Goal: Check status: Check status

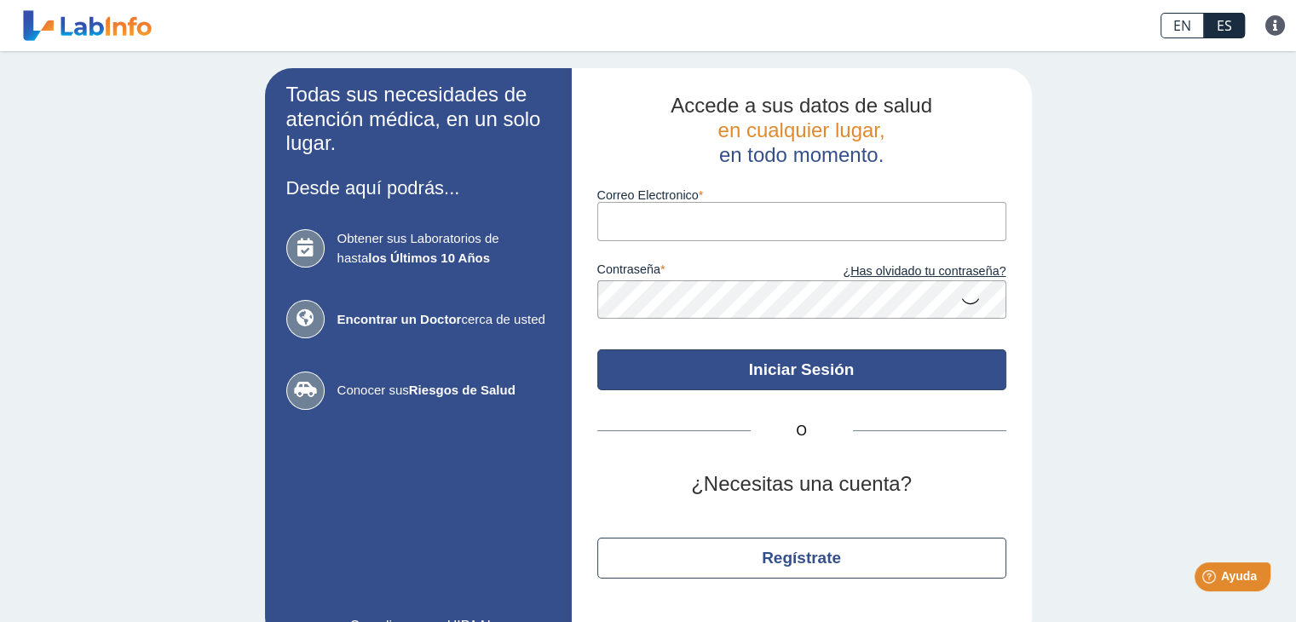
type input "[EMAIL_ADDRESS][DOMAIN_NAME]"
click at [738, 361] on button "Iniciar Sesión" at bounding box center [801, 369] width 409 height 41
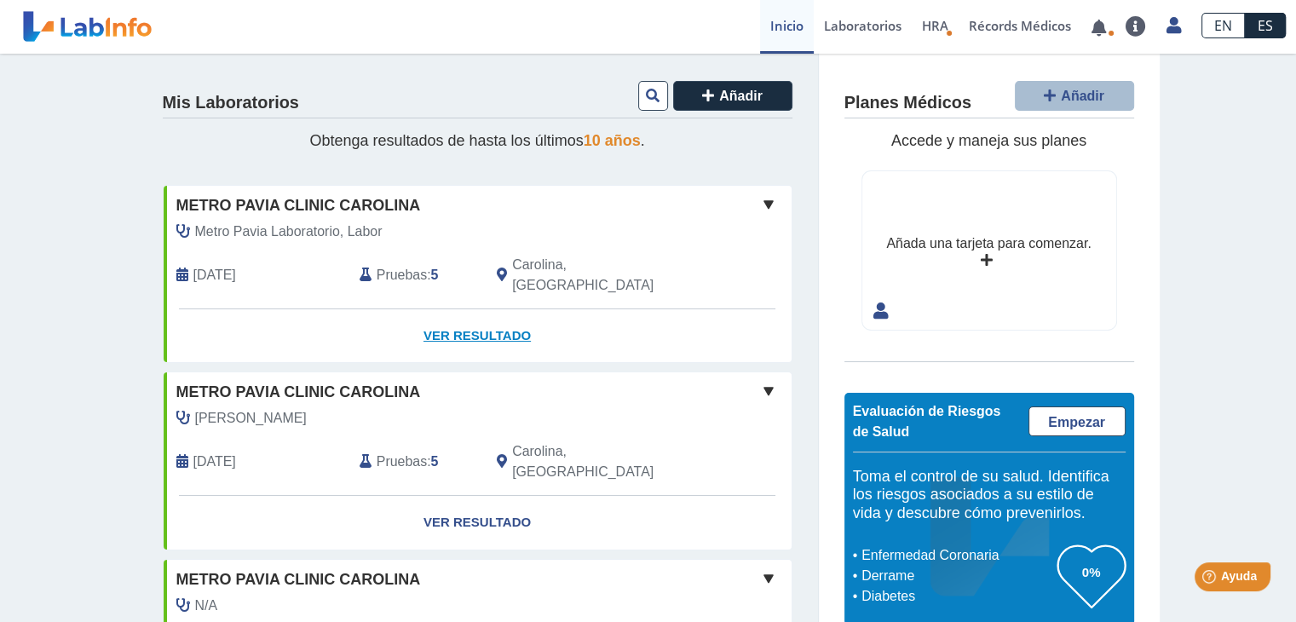
click at [475, 318] on link "Ver Resultado" at bounding box center [478, 336] width 628 height 54
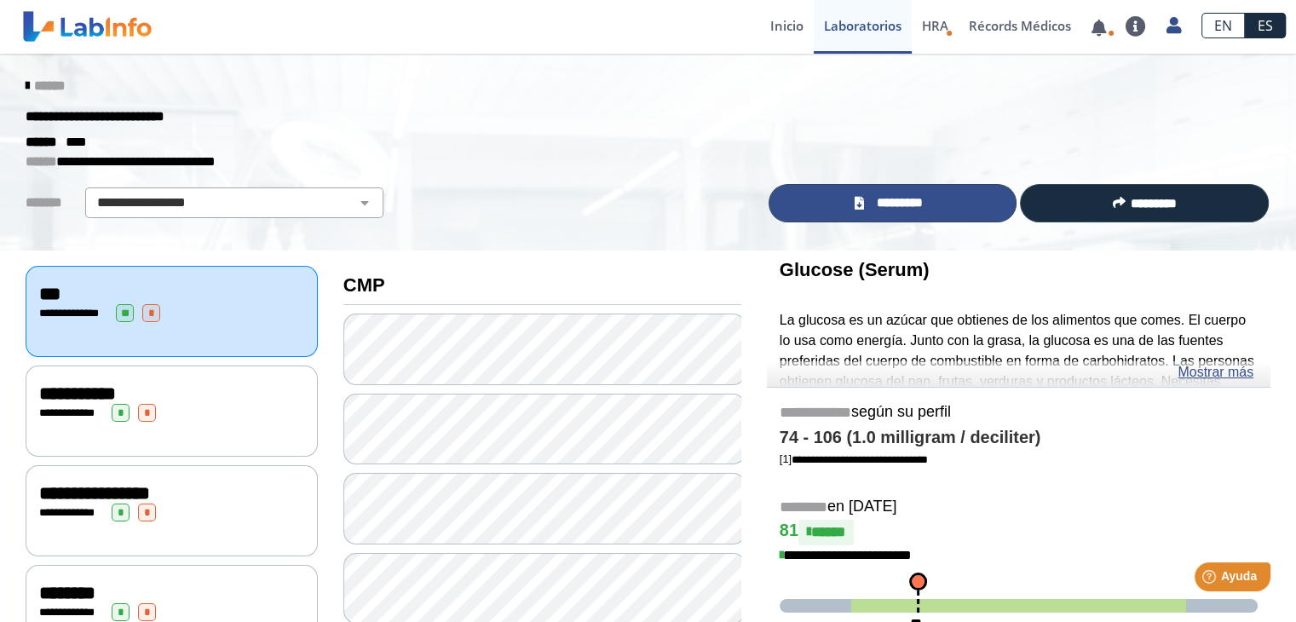
click at [920, 209] on span "*********" at bounding box center [899, 203] width 62 height 20
